Goal: Task Accomplishment & Management: Use online tool/utility

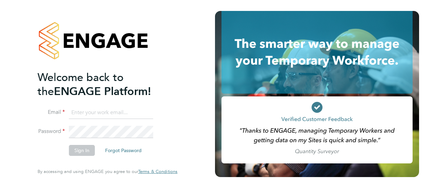
type input "Dan.Nichols@vistry.co.uk"
click at [82, 150] on button "Sign In" at bounding box center [82, 150] width 26 height 11
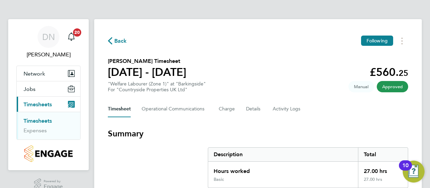
click at [38, 120] on link "Timesheets" at bounding box center [38, 120] width 28 height 6
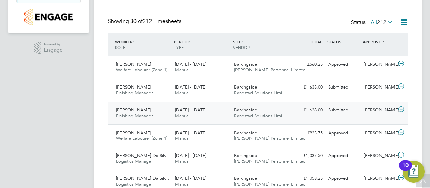
click at [400, 109] on icon at bounding box center [401, 108] width 9 height 5
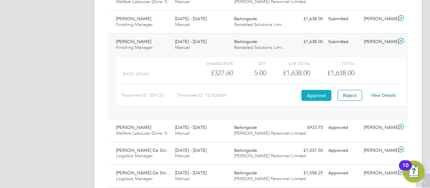
click at [308, 97] on button "Approve" at bounding box center [316, 95] width 30 height 11
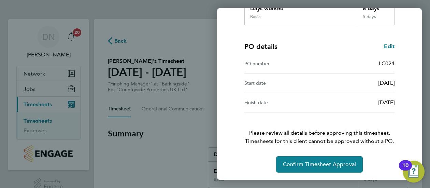
scroll to position [138, 0]
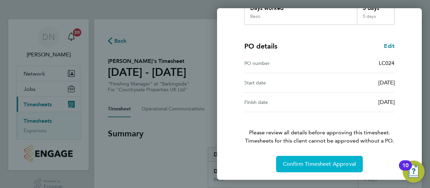
click at [318, 165] on span "Confirm Timesheet Approval" at bounding box center [319, 163] width 73 height 7
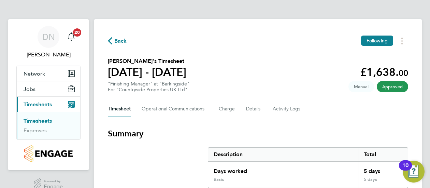
click at [113, 43] on span "Back" at bounding box center [117, 40] width 19 height 6
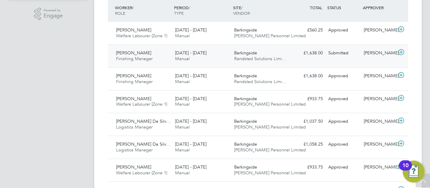
click at [399, 51] on icon at bounding box center [401, 51] width 9 height 5
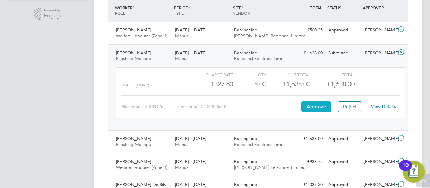
click at [311, 106] on button "Approve" at bounding box center [316, 106] width 30 height 11
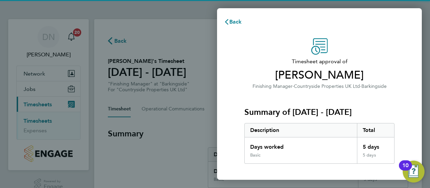
scroll to position [136, 0]
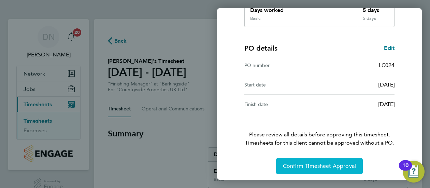
click at [318, 168] on span "Confirm Timesheet Approval" at bounding box center [319, 165] width 73 height 7
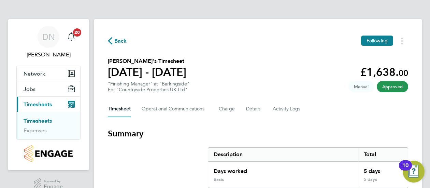
click at [111, 39] on icon "button" at bounding box center [110, 40] width 4 height 7
